Goal: Navigation & Orientation: Go to known website

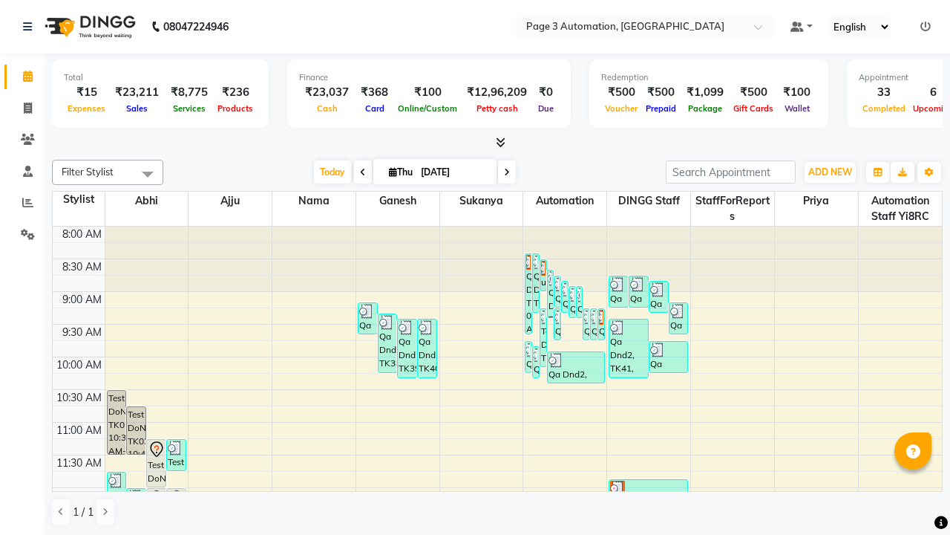
scroll to position [1, 0]
click at [926, 25] on icon at bounding box center [926, 26] width 10 height 10
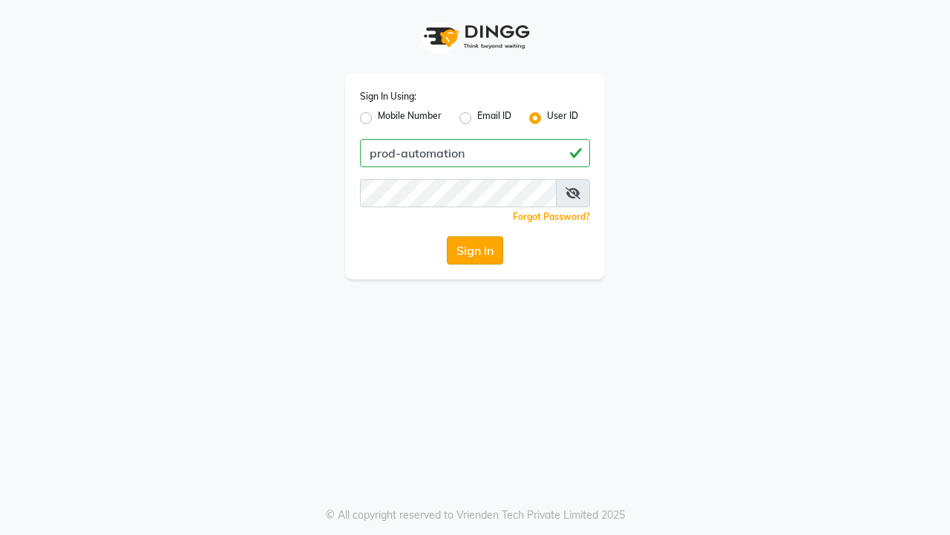
click at [475, 250] on button "Sign In" at bounding box center [475, 250] width 56 height 28
